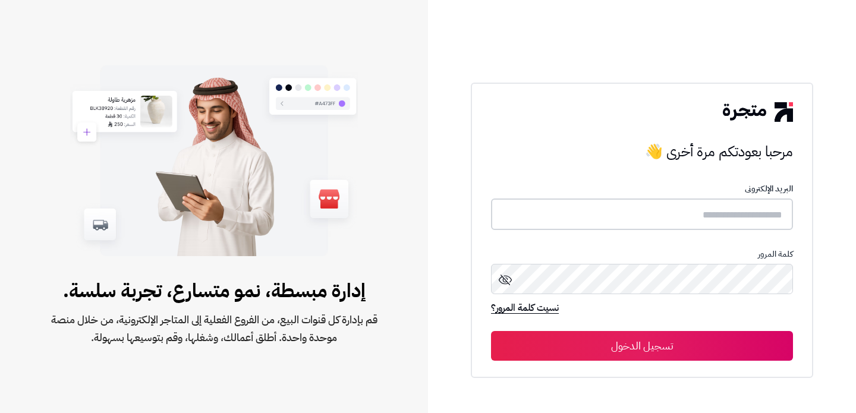
type input "**********"
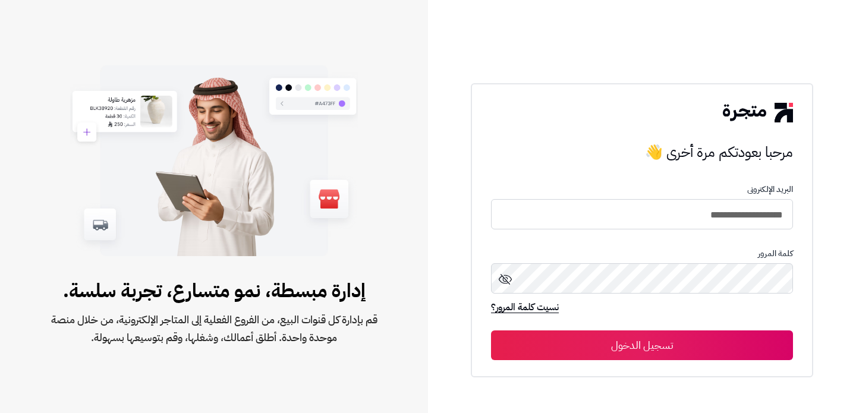
click at [600, 345] on button "تسجيل الدخول" at bounding box center [642, 345] width 302 height 30
